Goal: Entertainment & Leisure: Consume media (video, audio)

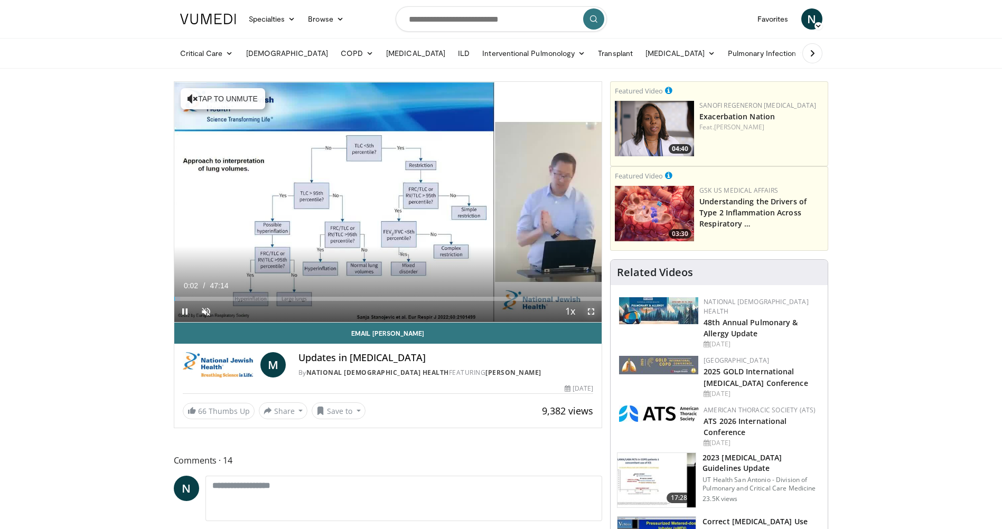
click at [588, 306] on span "Video Player" at bounding box center [590, 311] width 21 height 21
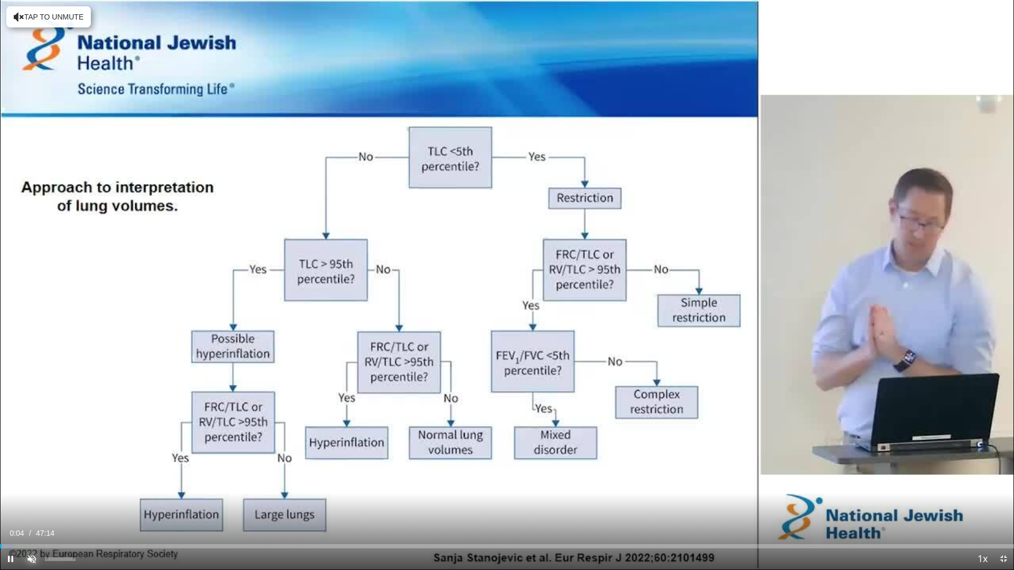
click at [29, 529] on span "Video Player" at bounding box center [31, 559] width 21 height 21
click at [13, 529] on div "Progress Bar" at bounding box center [13, 547] width 1 height 4
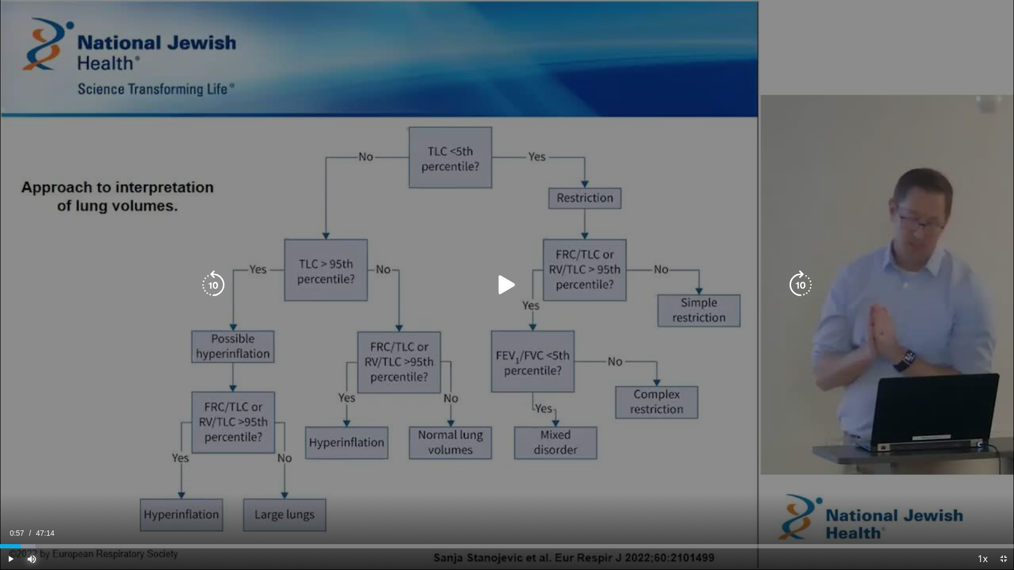
click at [21, 529] on div "Progress Bar" at bounding box center [19, 547] width 33 height 4
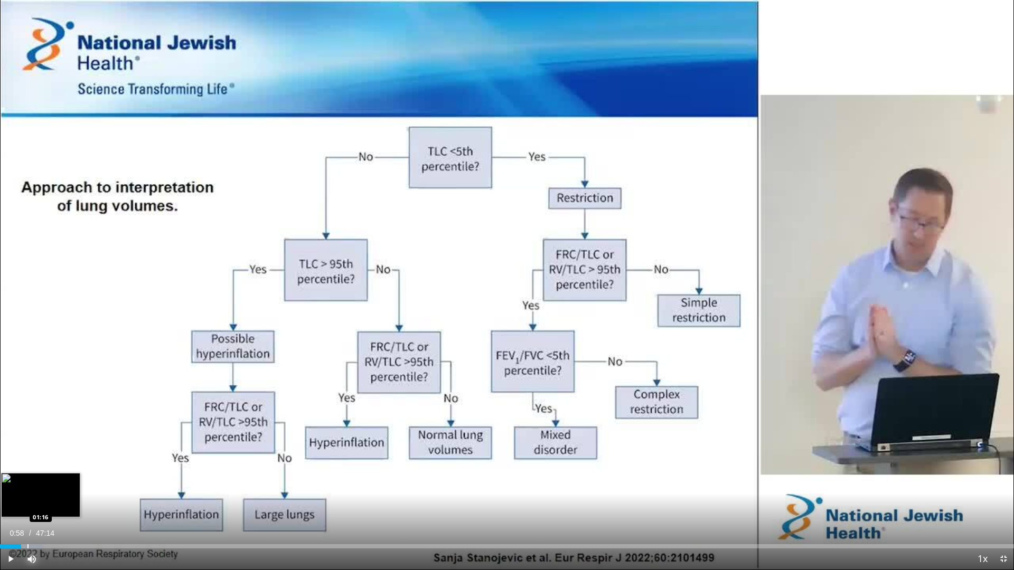
click at [28, 529] on div "Progress Bar" at bounding box center [27, 547] width 1 height 4
click at [43, 529] on div "Progress Bar" at bounding box center [43, 547] width 1 height 4
click at [57, 529] on div "Loaded : 6.65% 02:02 02:30" at bounding box center [507, 547] width 1014 height 4
click at [68, 529] on div "Progress Bar" at bounding box center [68, 547] width 1 height 4
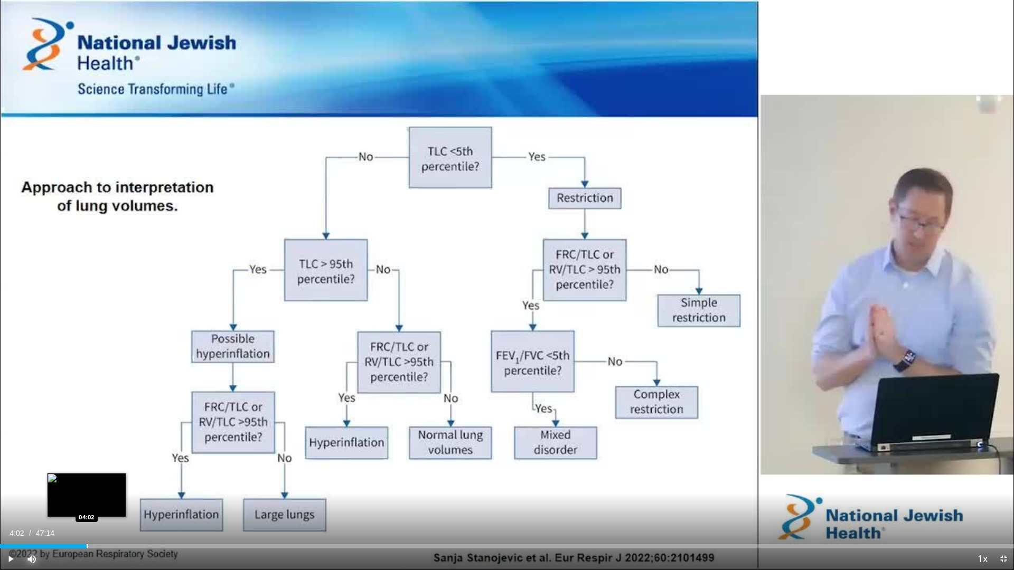
click at [87, 529] on div "Progress Bar" at bounding box center [87, 547] width 1 height 4
click at [108, 529] on div "Progress Bar" at bounding box center [108, 547] width 1 height 4
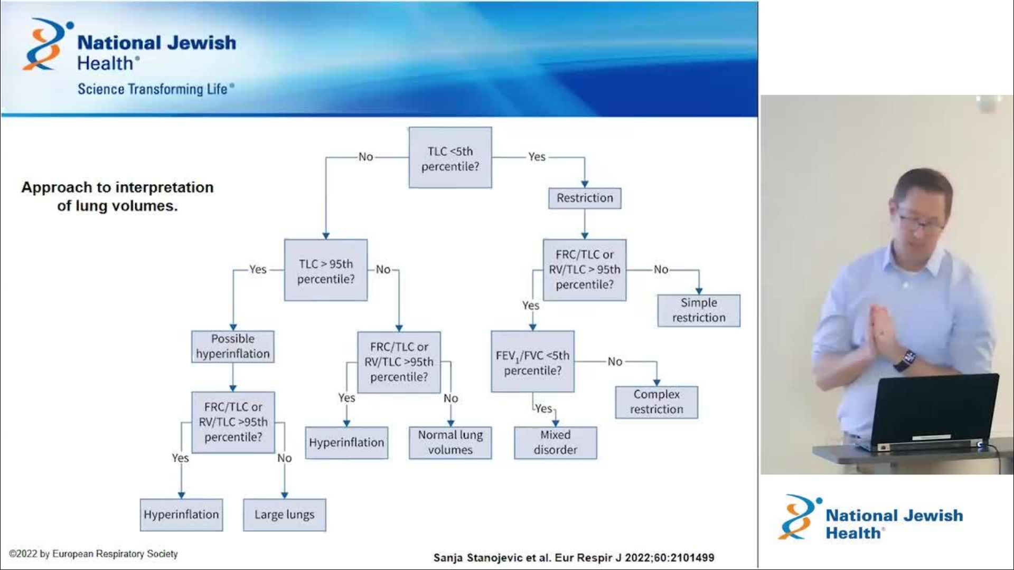
click at [121, 529] on video-js "**********" at bounding box center [507, 285] width 1014 height 570
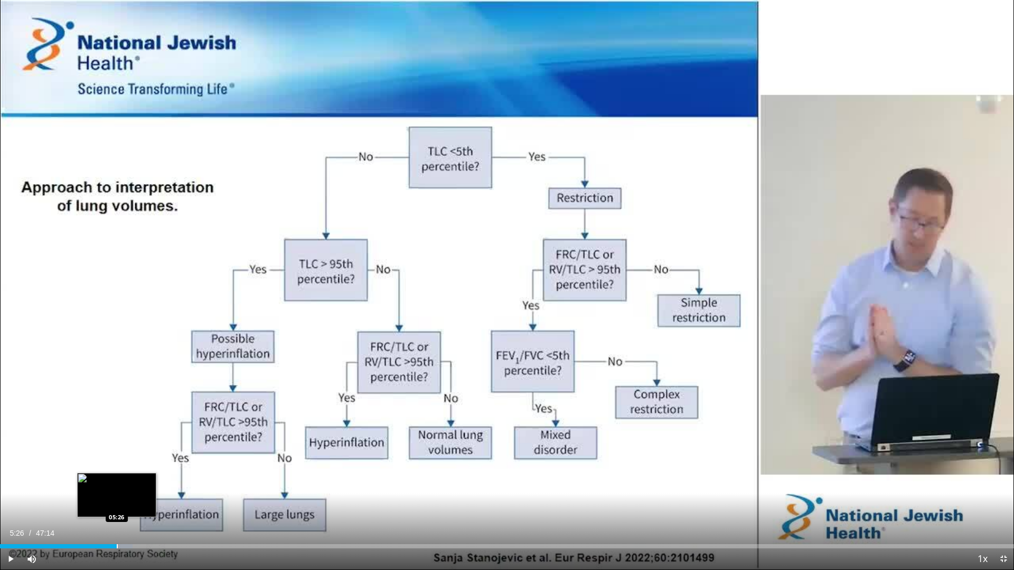
click at [117, 529] on div "Progress Bar" at bounding box center [117, 547] width 1 height 4
click at [132, 529] on div "Progress Bar" at bounding box center [132, 547] width 1 height 4
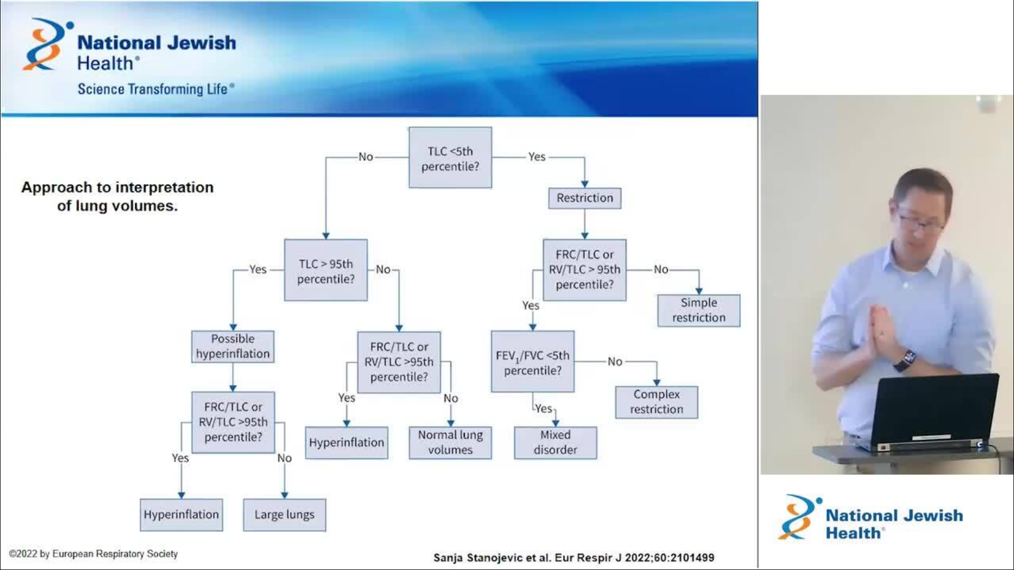
click at [149, 529] on video-js "**********" at bounding box center [507, 285] width 1014 height 570
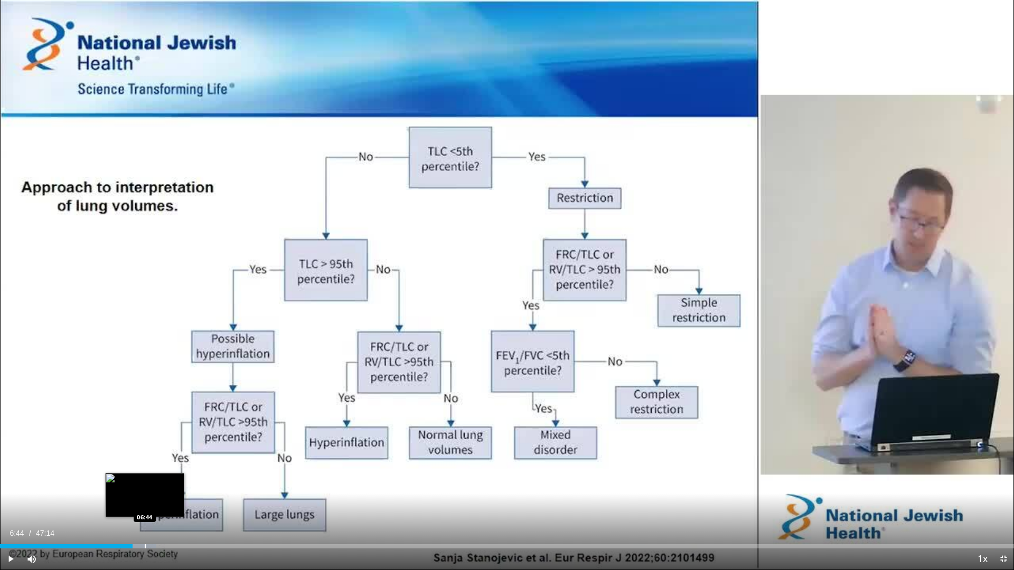
click at [145, 529] on div "Progress Bar" at bounding box center [145, 547] width 1 height 4
click at [155, 529] on div "Progress Bar" at bounding box center [155, 547] width 1 height 4
click at [169, 529] on div "Progress Bar" at bounding box center [168, 547] width 1 height 4
click at [185, 529] on div "Progress Bar" at bounding box center [184, 547] width 1 height 4
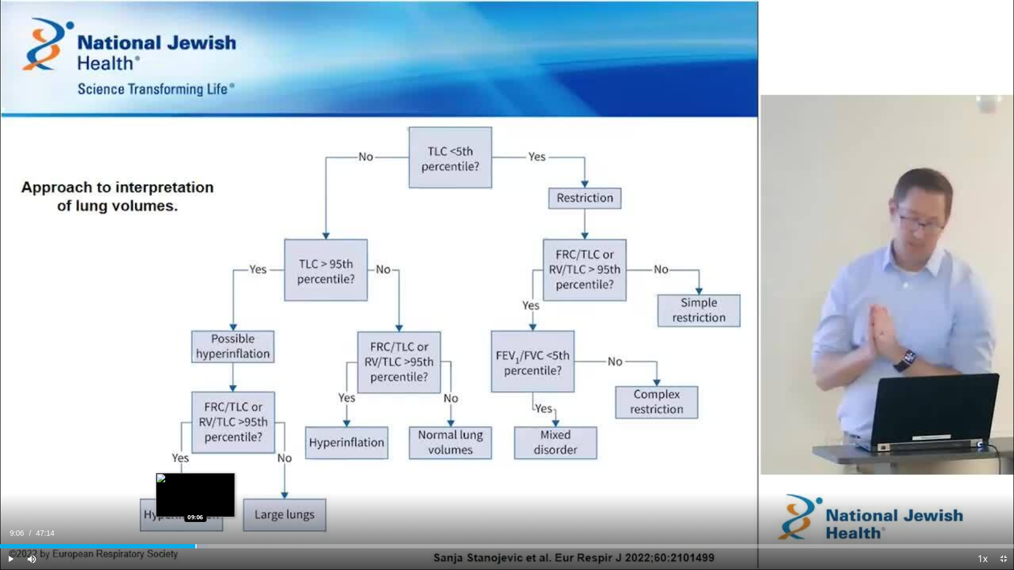
click at [195, 529] on div "Progress Bar" at bounding box center [195, 547] width 1 height 4
click at [204, 529] on div "Progress Bar" at bounding box center [204, 547] width 1 height 4
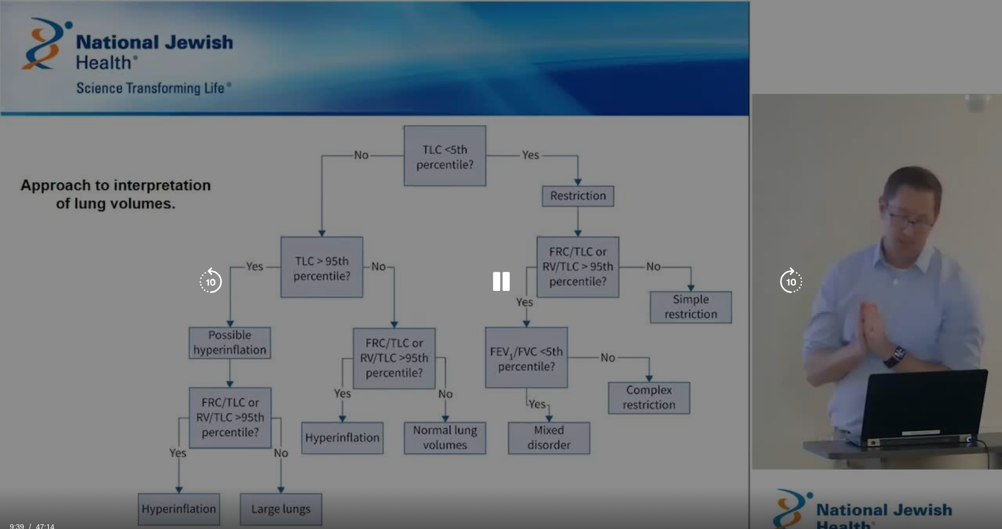
click at [337, 249] on div "10 seconds Tap to unmute" at bounding box center [501, 282] width 1002 height 564
